Goal: Task Accomplishment & Management: Use online tool/utility

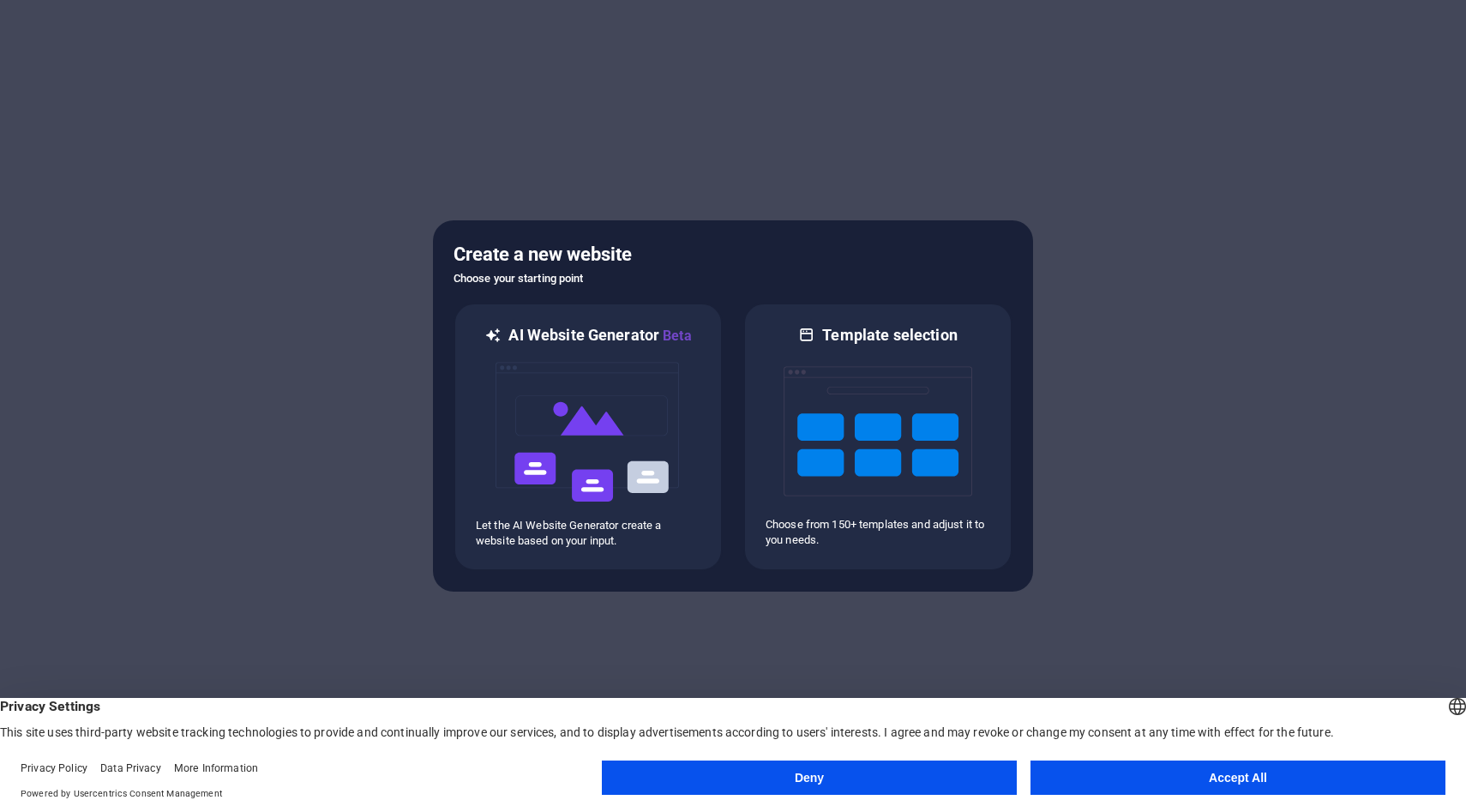
click at [1136, 769] on button "Accept All" at bounding box center [1239, 778] width 415 height 34
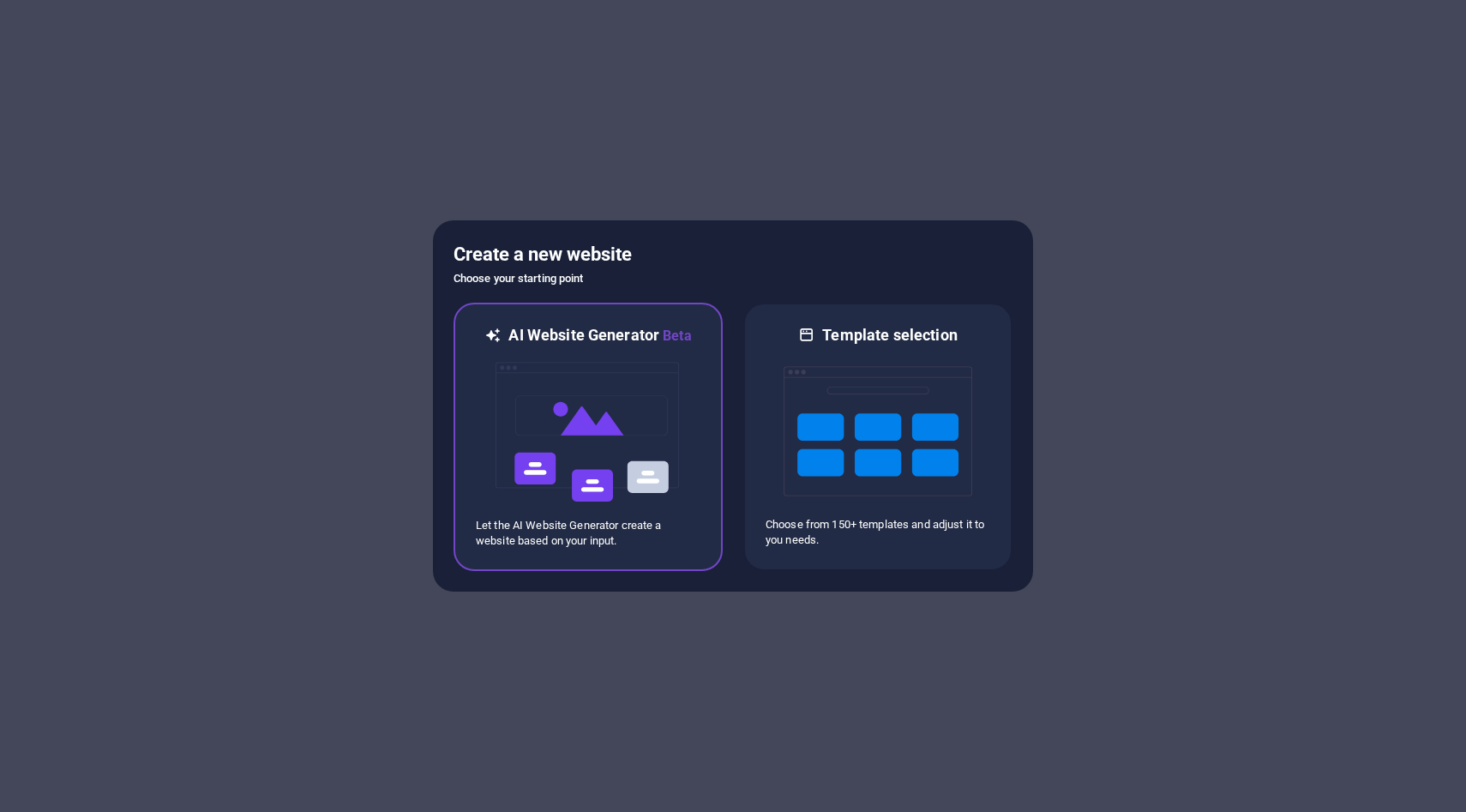
click at [578, 337] on h6 "AI Website Generator Beta" at bounding box center [599, 335] width 183 height 22
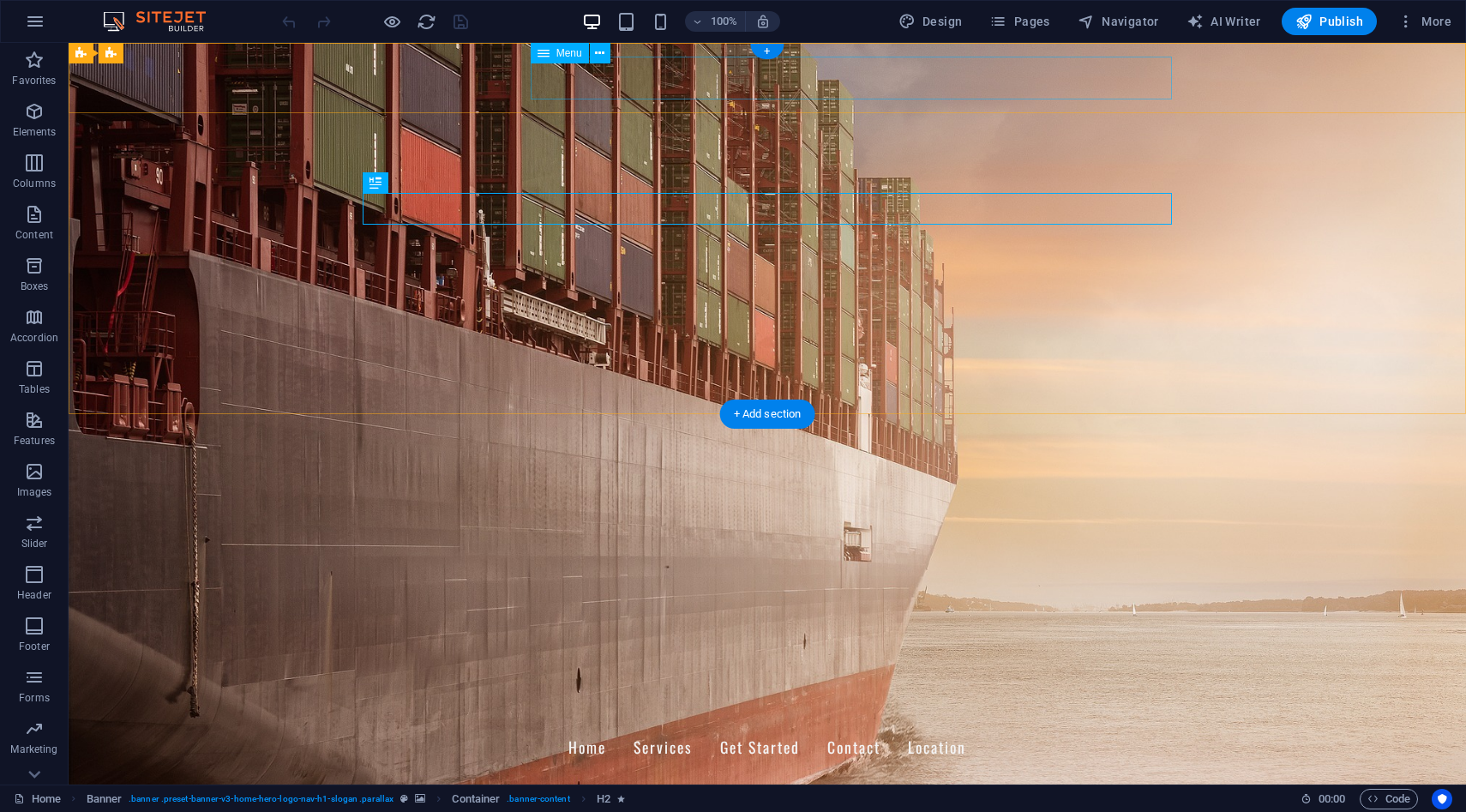
click at [666, 726] on nav "Home Services Get Started Contact Location" at bounding box center [767, 747] width 810 height 43
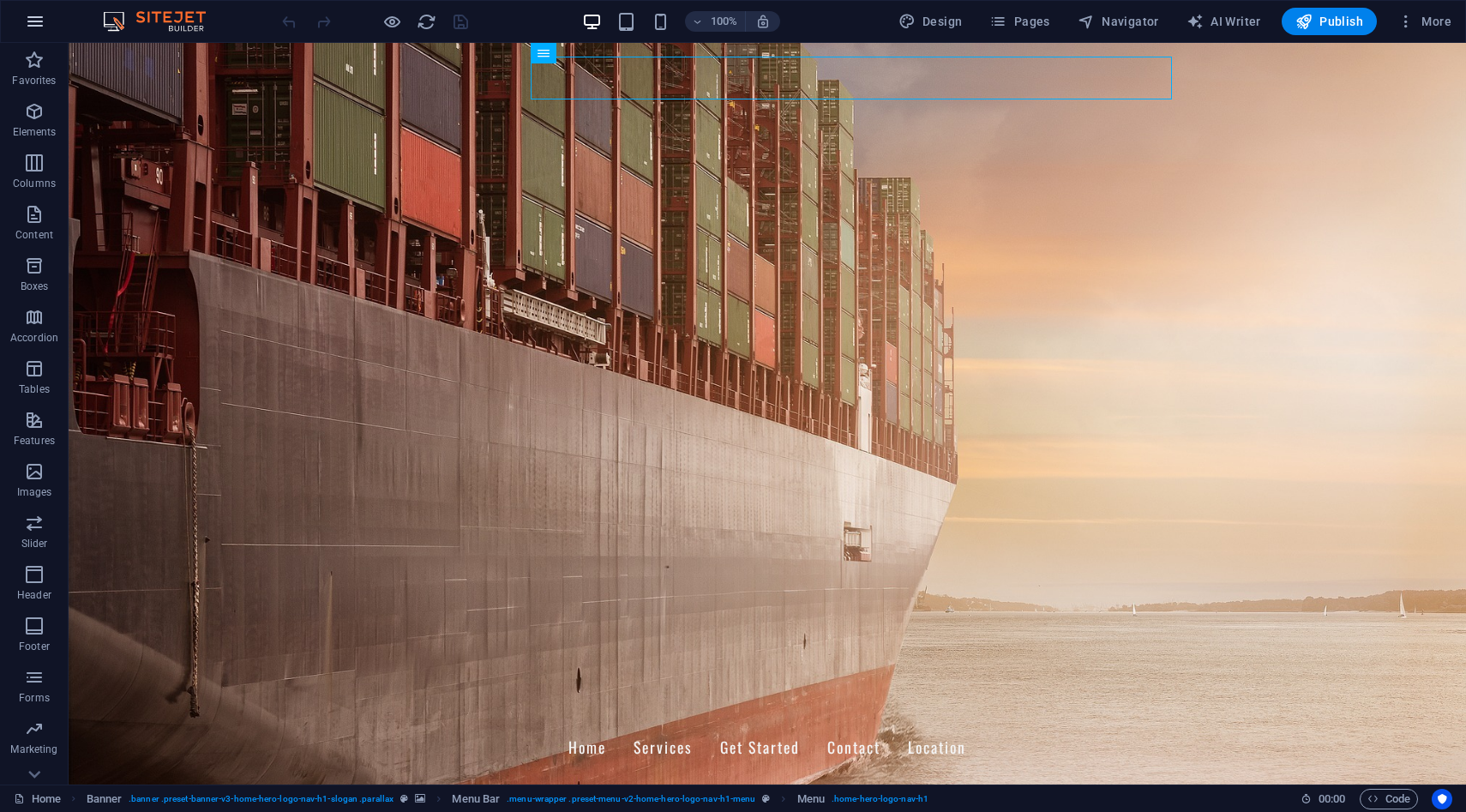
click at [40, 25] on icon "button" at bounding box center [35, 22] width 21 height 21
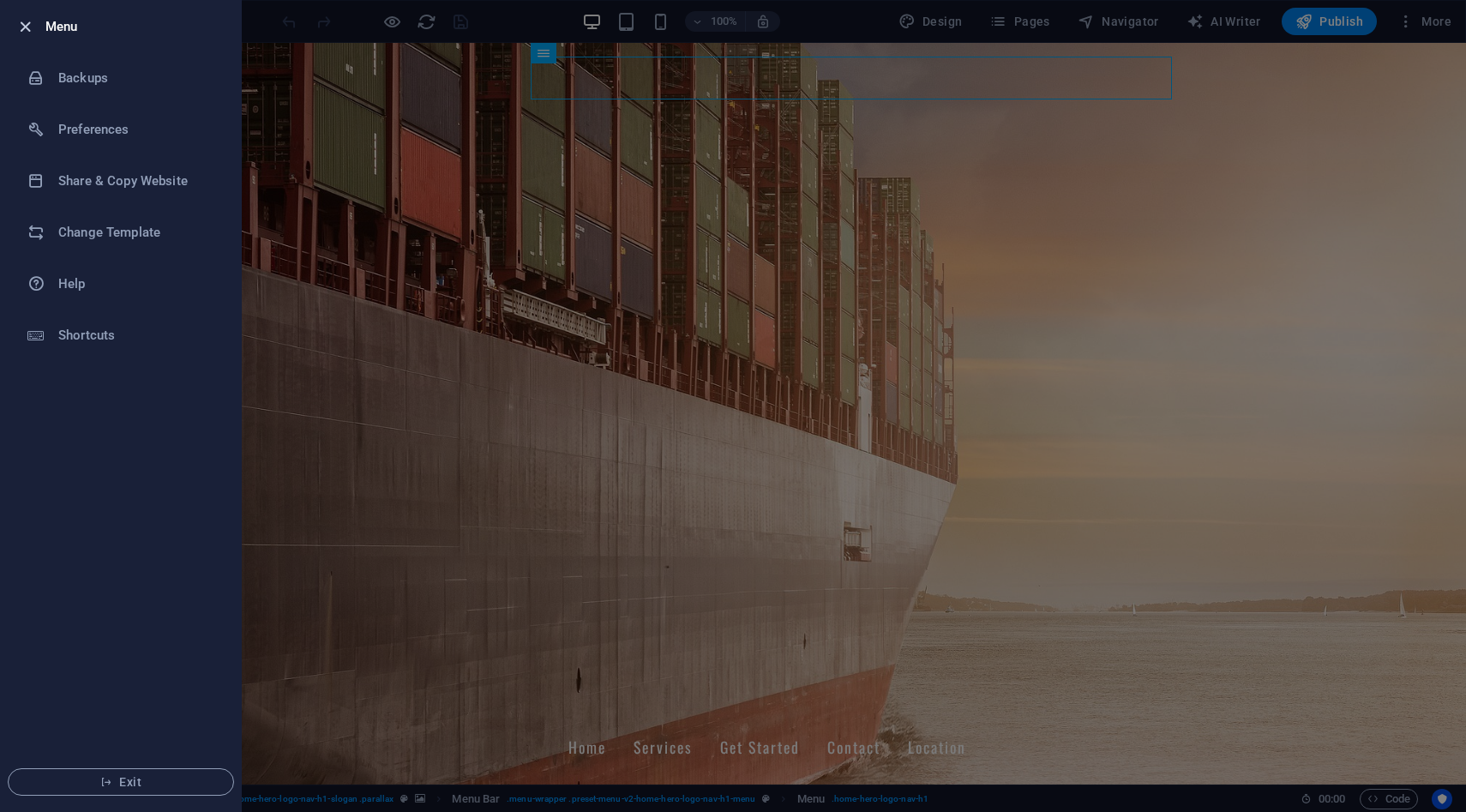
click at [20, 22] on icon "button" at bounding box center [25, 27] width 20 height 20
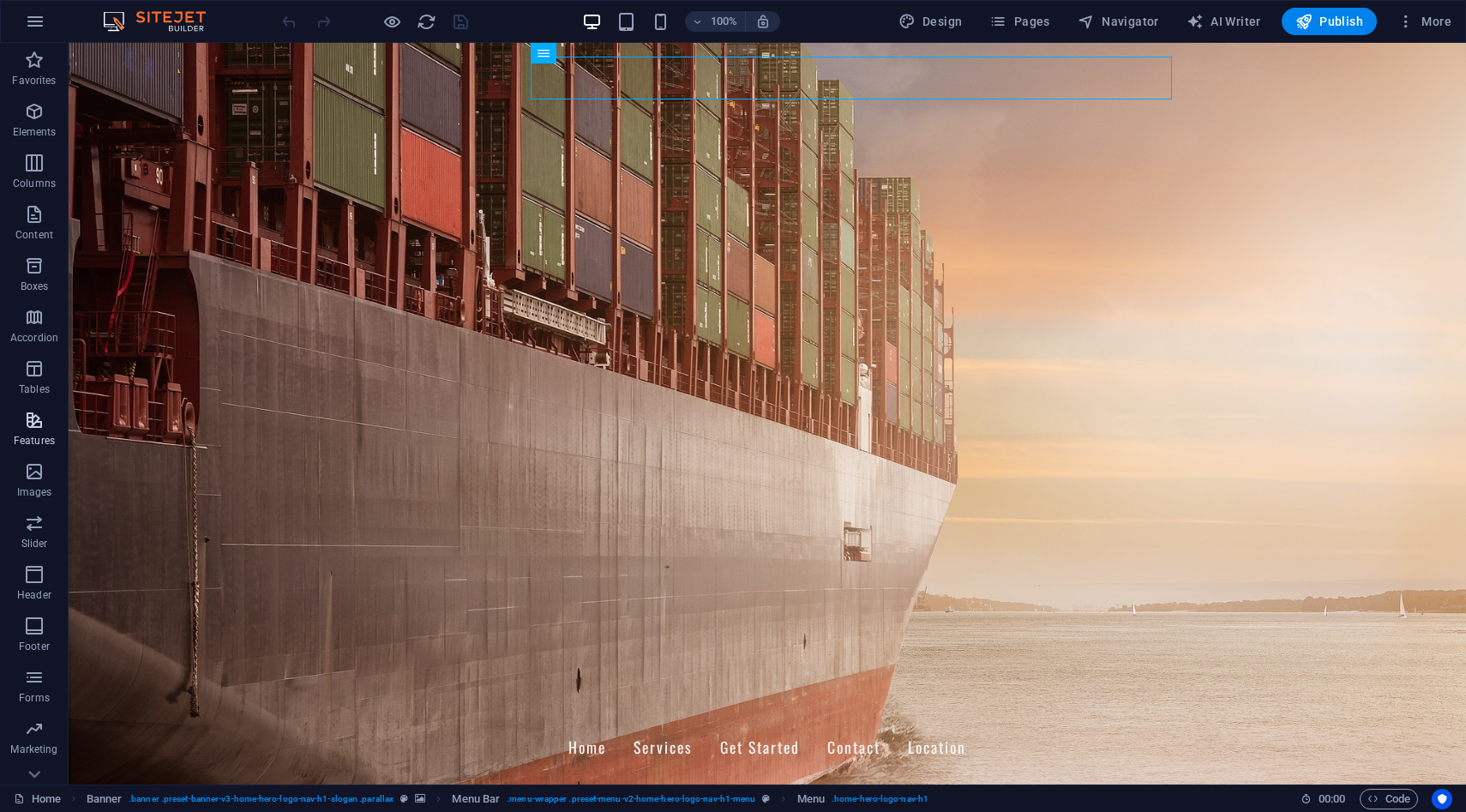
scroll to position [30, 0]
click at [37, 445] on icon "button" at bounding box center [34, 442] width 21 height 21
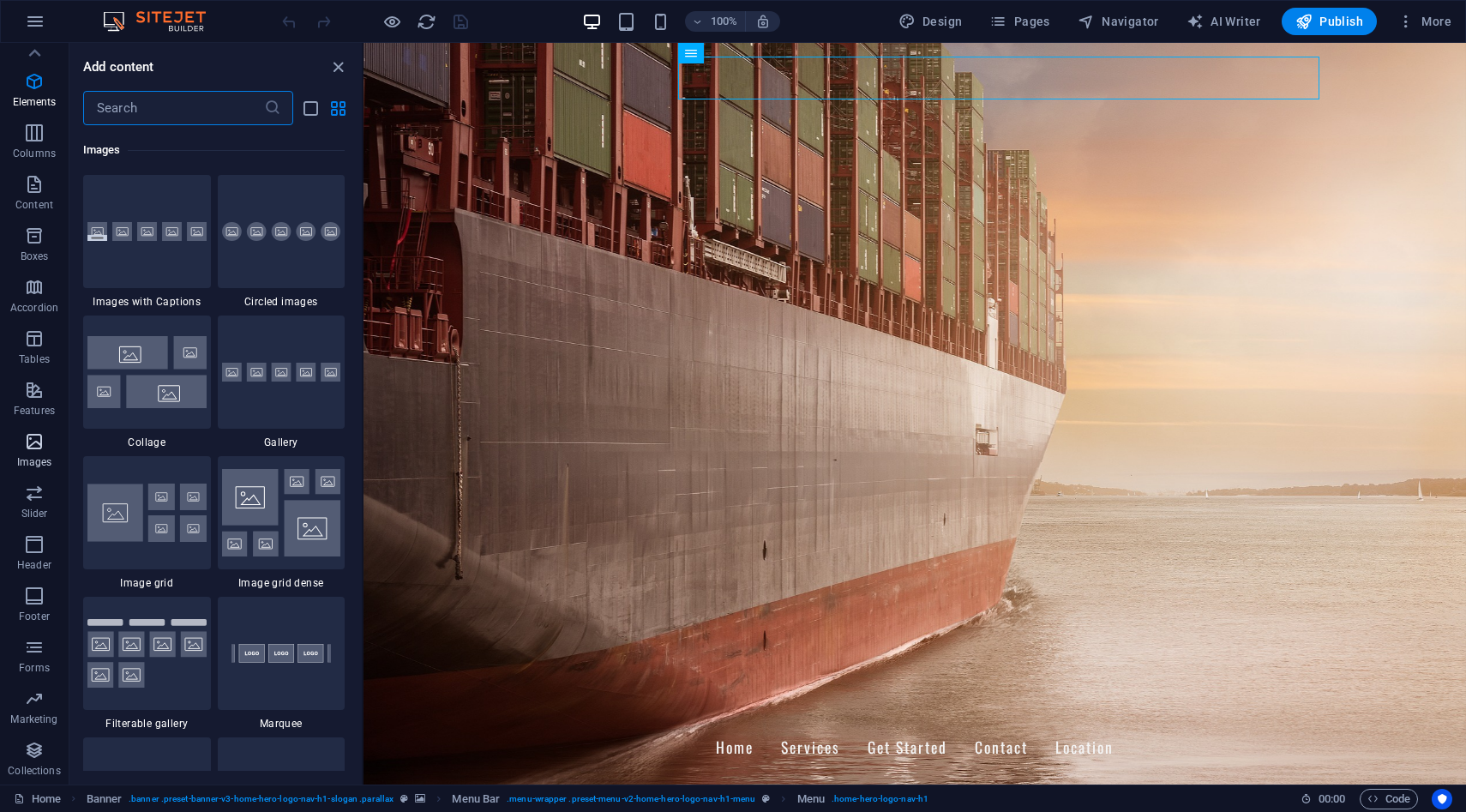
scroll to position [8693, 0]
